Goal: Obtain resource: Download file/media

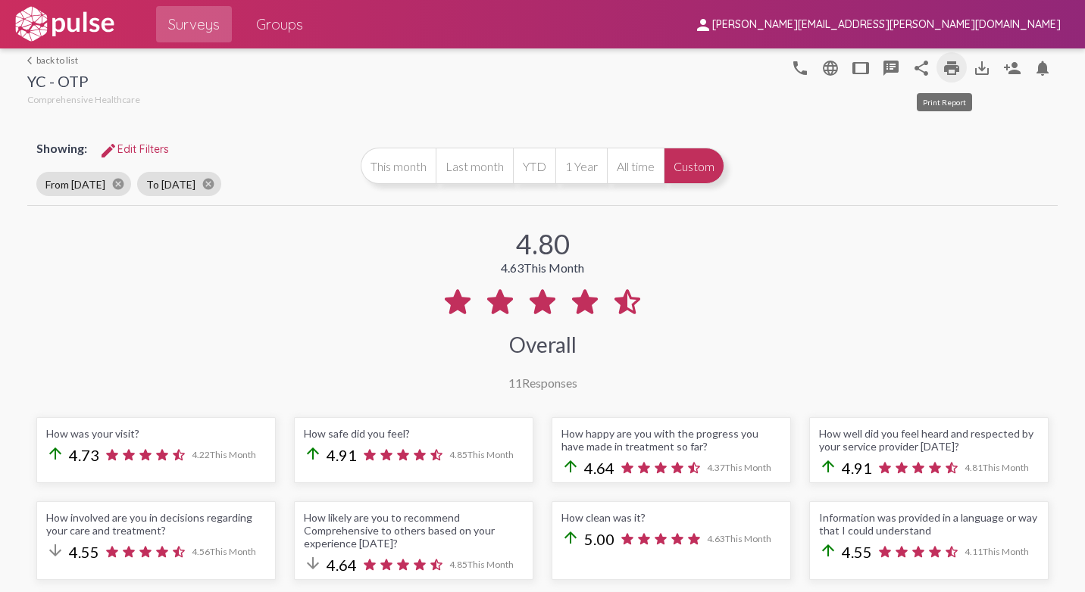
click at [942, 68] on mat-icon "print" at bounding box center [951, 68] width 18 height 18
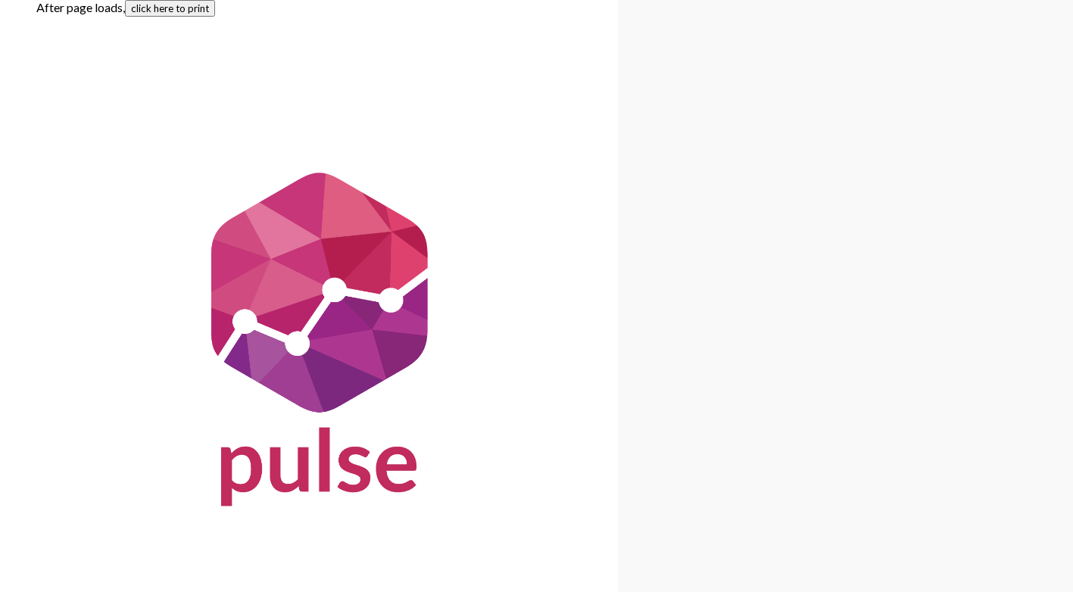
click at [192, 11] on button "click here to print" at bounding box center [170, 8] width 90 height 17
